Goal: Information Seeking & Learning: Learn about a topic

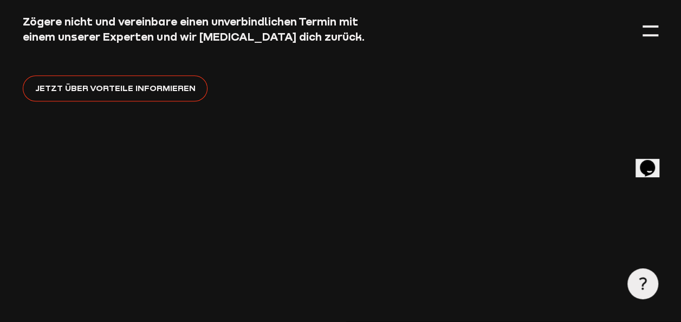
scroll to position [230, 0]
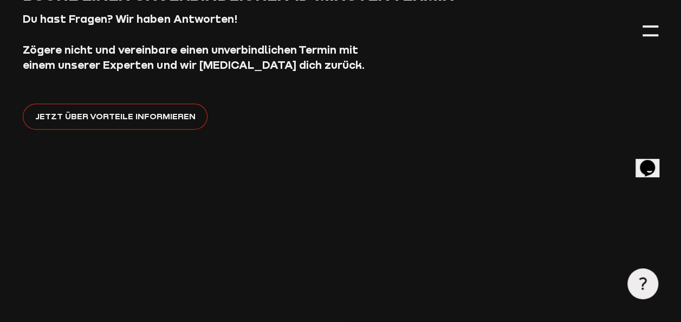
click at [155, 120] on span "Jetzt über Vorteile informieren" at bounding box center [115, 116] width 160 height 14
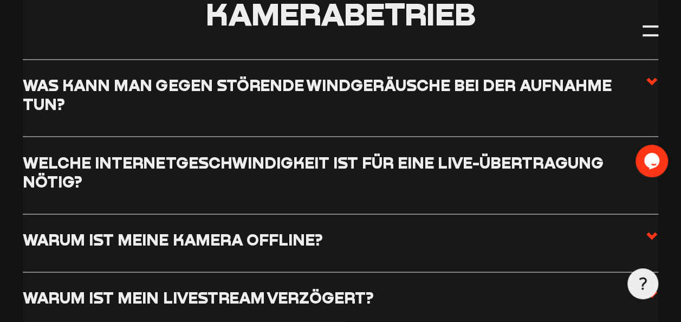
scroll to position [1045, 0]
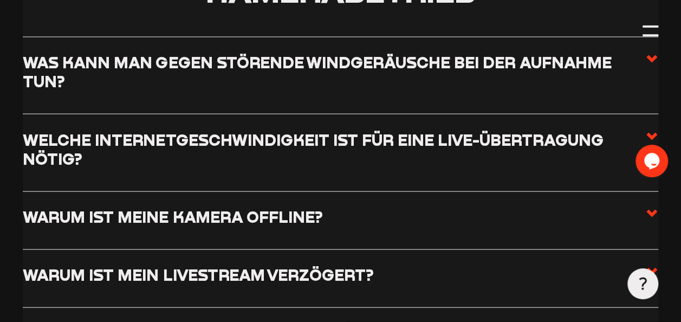
click at [651, 135] on icon at bounding box center [651, 136] width 13 height 13
click at [0, 0] on input "Welche Internetgeschwindigkeit ist für eine Live-Übertragung nötig?" at bounding box center [0, 0] width 0 height 0
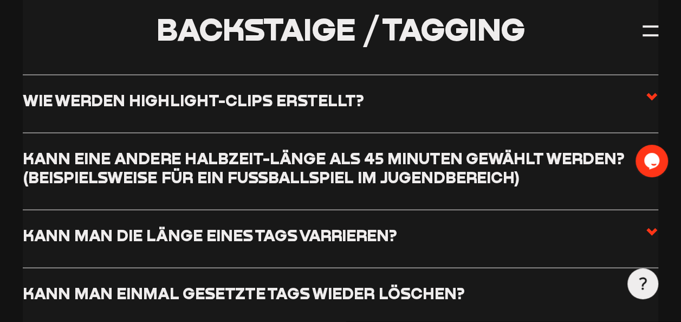
scroll to position [3125, 0]
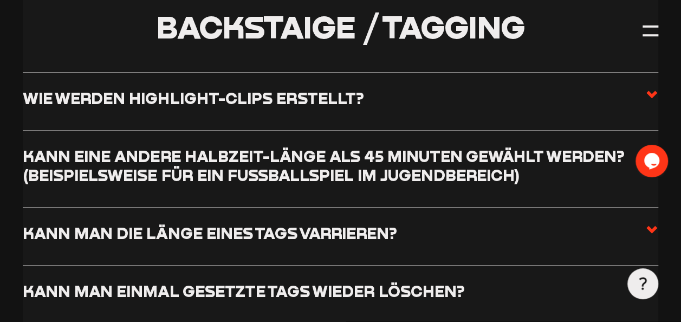
click at [647, 94] on use at bounding box center [651, 95] width 11 height 8
click at [0, 0] on input "Wie werden Highlight-Clips erstellt?" at bounding box center [0, 0] width 0 height 0
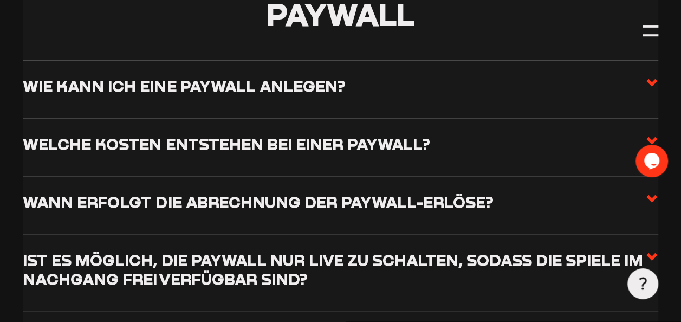
scroll to position [3575, 0]
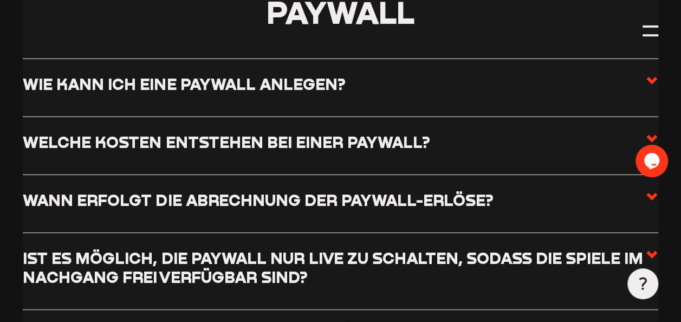
click at [450, 74] on label "Wie kann ich eine Paywall anlegen?" at bounding box center [340, 87] width 635 height 27
click at [0, 0] on input "Wie kann ich eine Paywall anlegen?" at bounding box center [0, 0] width 0 height 0
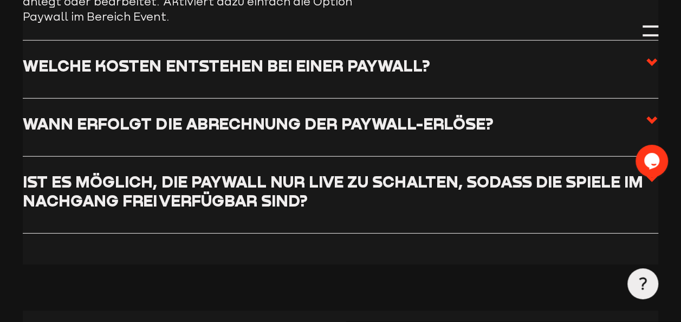
scroll to position [3591, 0]
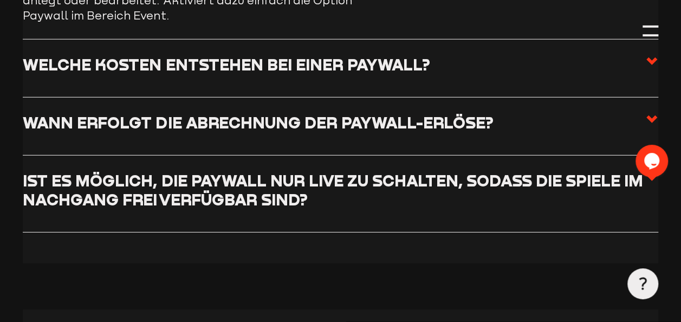
click at [450, 67] on label "Welche Kosten entstehen bei einer Paywall?" at bounding box center [340, 68] width 635 height 27
click at [0, 0] on input "Welche Kosten entstehen bei einer Paywall?" at bounding box center [0, 0] width 0 height 0
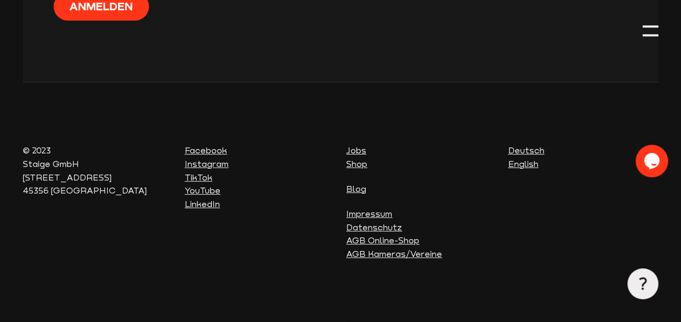
scroll to position [6093, 0]
